Goal: Use online tool/utility: Utilize a website feature to perform a specific function

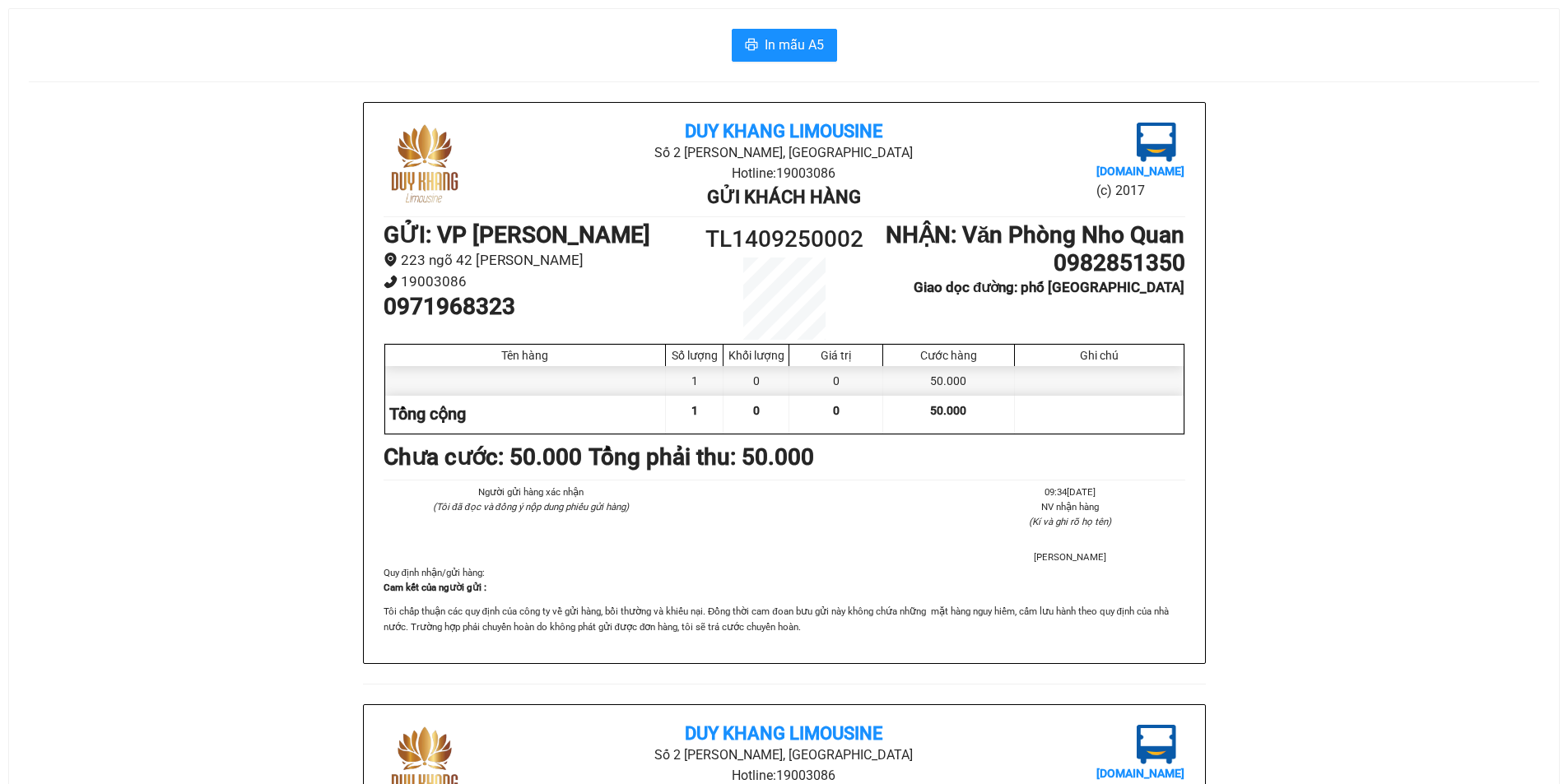
click at [809, 64] on div "In mẫu A5 Duy Khang Limousine Số 2 Đào Duy Từ, Đông Thành Hotline: 19003086 Gửi…" at bounding box center [784, 668] width 1550 height 1318
click at [804, 50] on span "In mẫu A5" at bounding box center [794, 45] width 59 height 21
click at [767, 50] on span "In mẫu A5" at bounding box center [794, 45] width 59 height 21
